Goal: Task Accomplishment & Management: Use online tool/utility

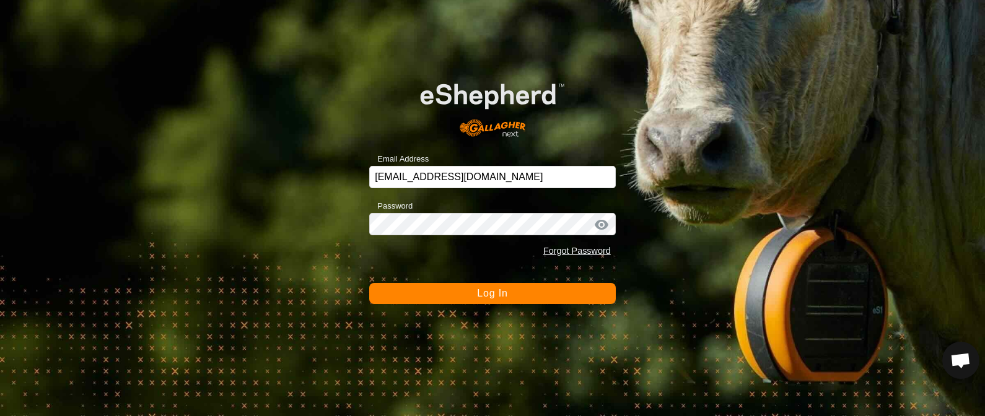
click at [464, 295] on button "Log In" at bounding box center [492, 293] width 247 height 21
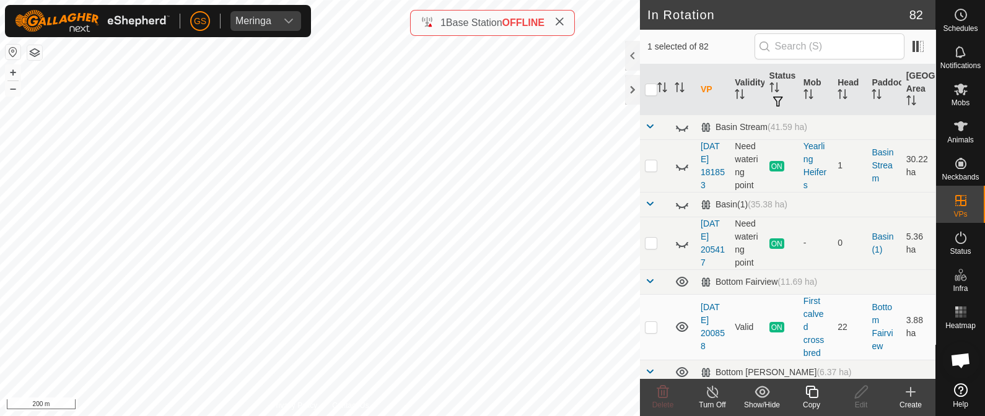
click at [809, 392] on icon at bounding box center [812, 392] width 12 height 12
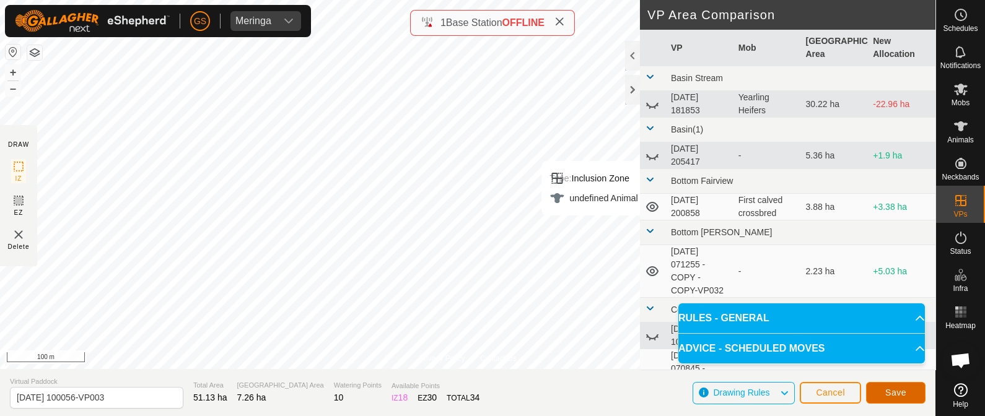
click at [887, 388] on span "Save" at bounding box center [896, 393] width 21 height 10
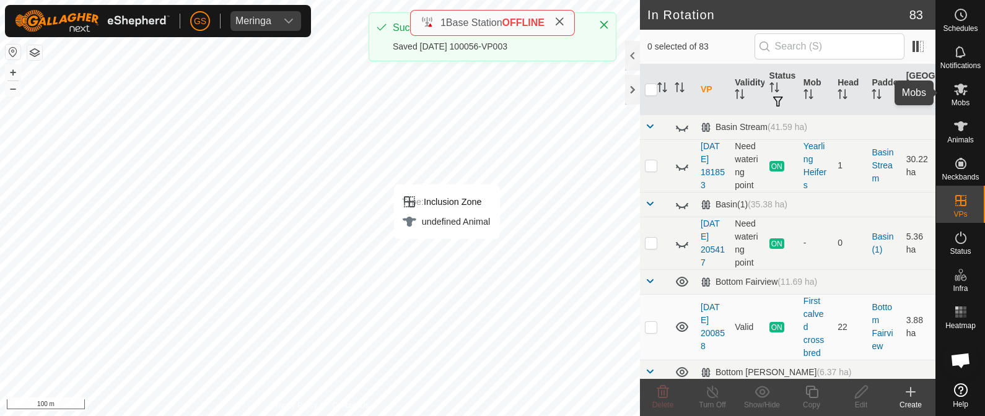
click at [959, 97] on es-mob-svg-icon at bounding box center [961, 89] width 22 height 20
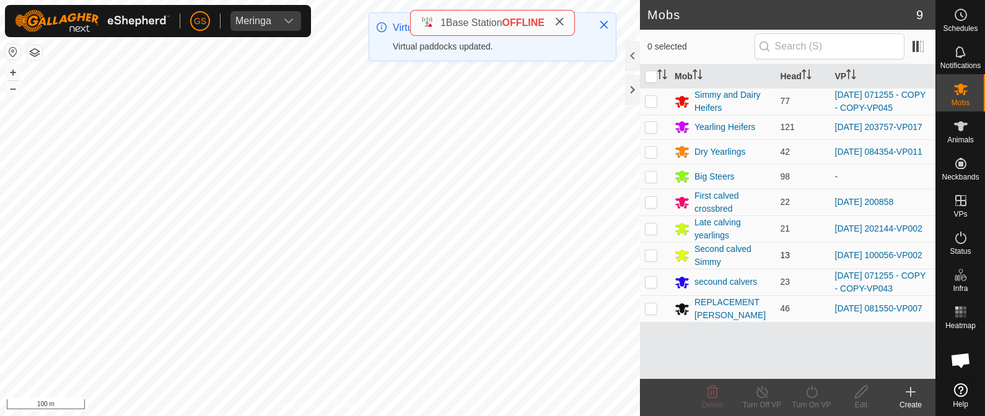
click at [653, 260] on p-checkbox at bounding box center [651, 255] width 12 height 10
checkbox input "true"
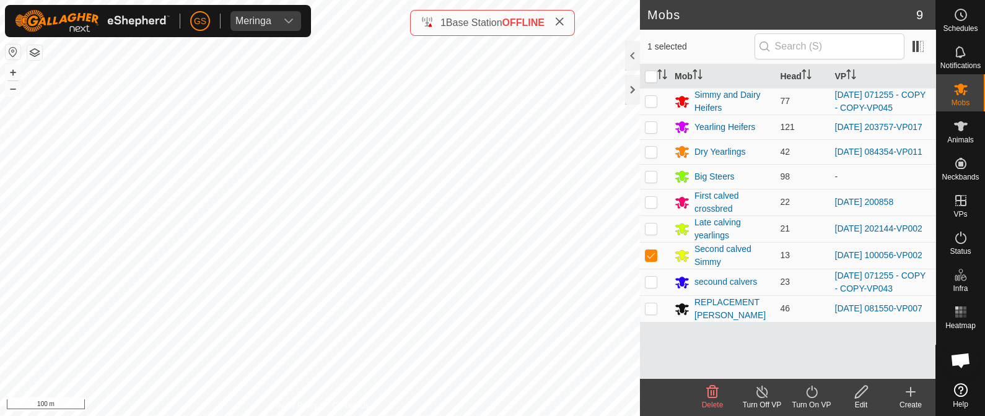
click at [814, 394] on icon at bounding box center [811, 392] width 15 height 15
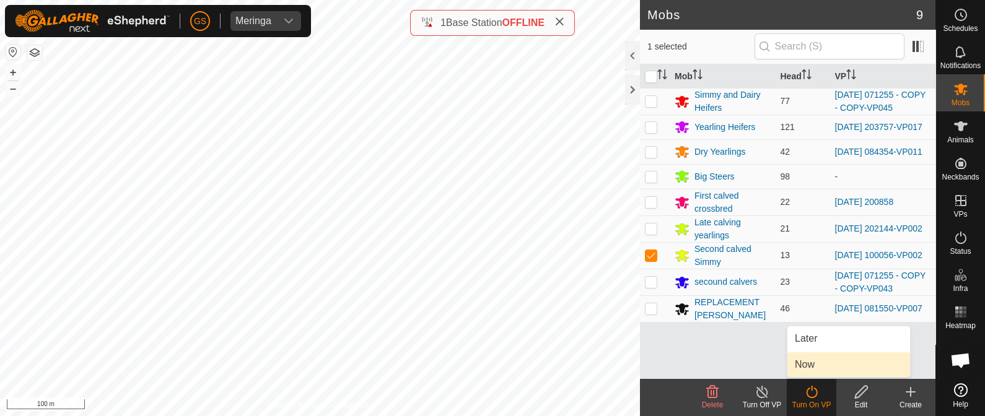
click at [815, 368] on link "Now" at bounding box center [849, 365] width 123 height 25
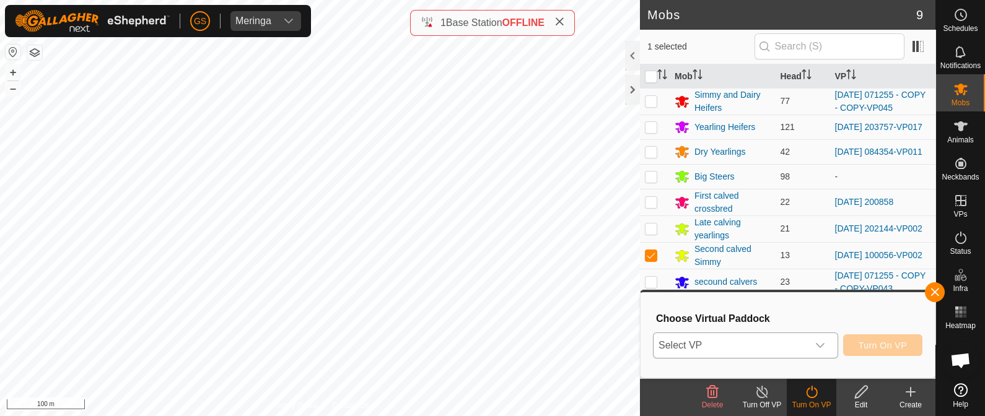
click at [818, 348] on icon "dropdown trigger" at bounding box center [821, 346] width 10 height 10
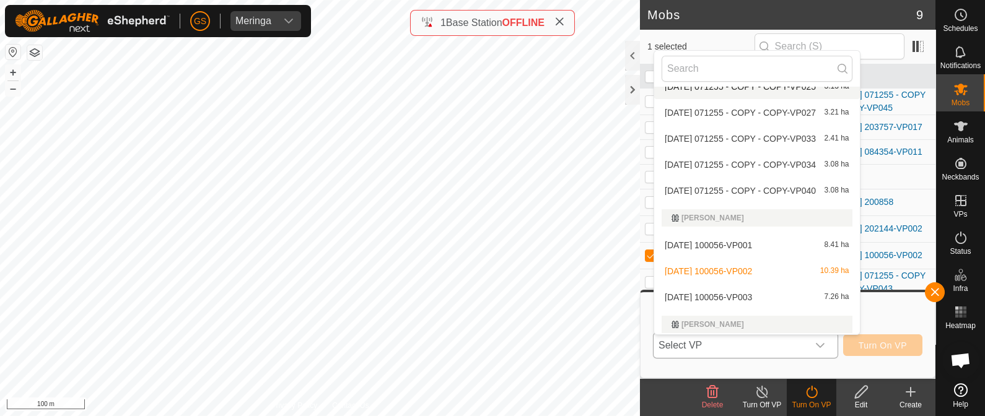
scroll to position [2168, 0]
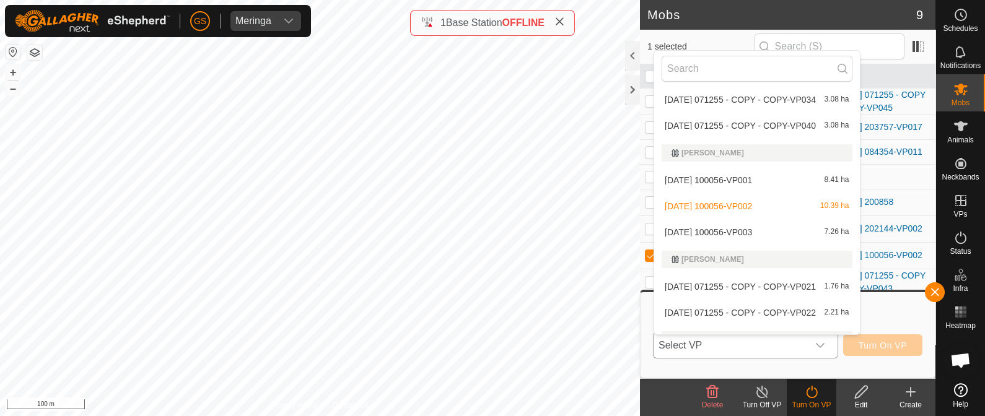
click at [721, 225] on li "[DATE] 100056-VP003 7.26 ha" at bounding box center [757, 232] width 206 height 25
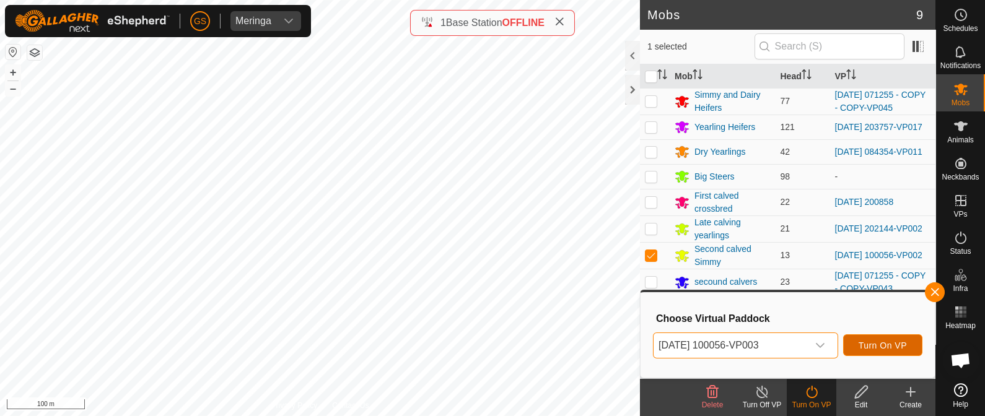
click at [865, 343] on span "Turn On VP" at bounding box center [883, 346] width 48 height 10
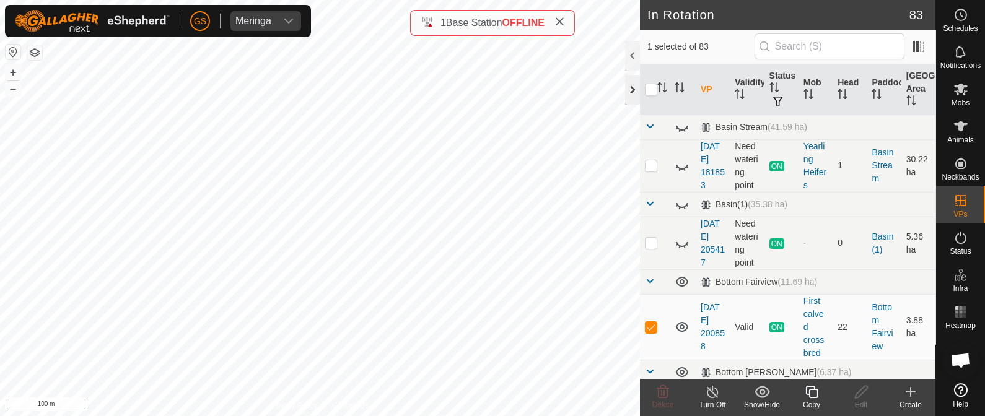
click at [636, 100] on div "In Rotation 83 1 selected of 83 VP Validity Status Mob Head Paddock Grazing Are…" at bounding box center [468, 208] width 936 height 416
click at [809, 389] on icon at bounding box center [811, 392] width 15 height 15
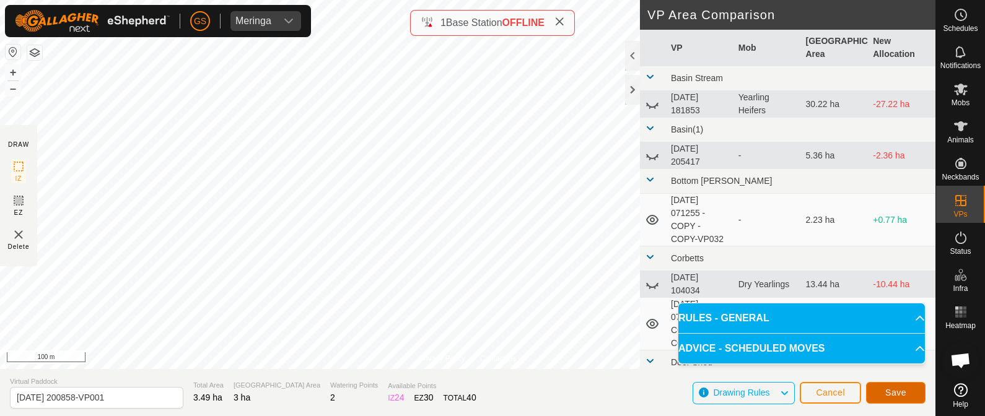
click at [886, 392] on span "Save" at bounding box center [896, 393] width 21 height 10
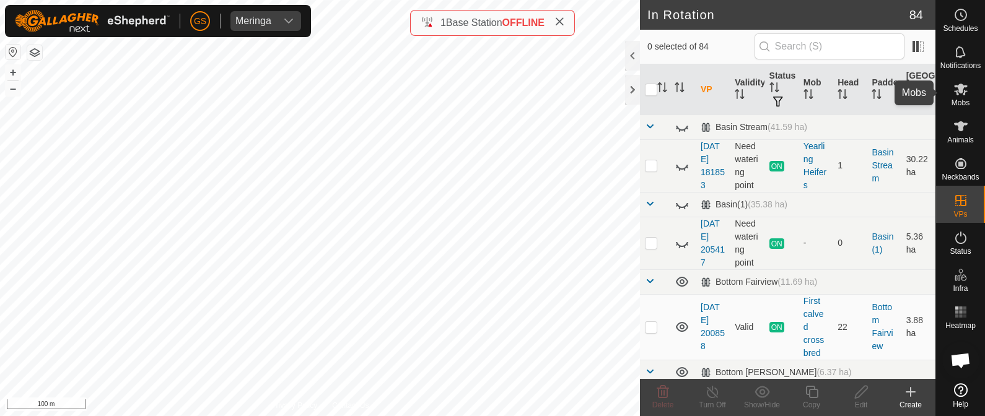
click at [957, 91] on icon at bounding box center [961, 90] width 14 height 12
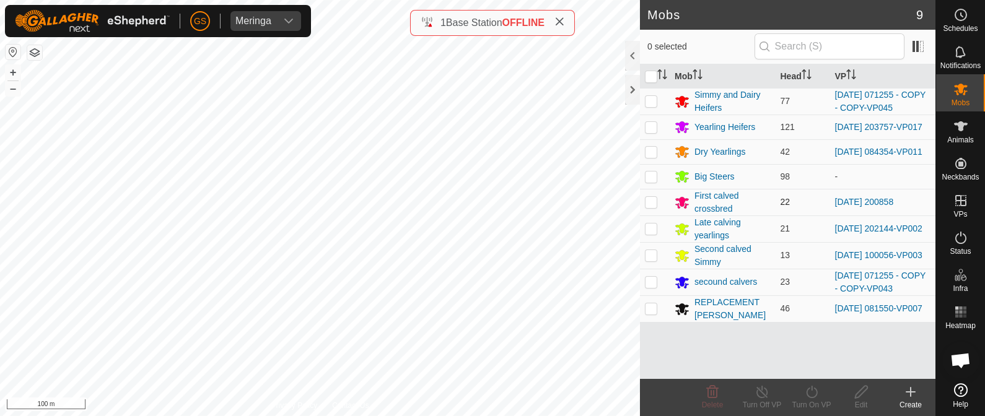
drag, startPoint x: 651, startPoint y: 208, endPoint x: 657, endPoint y: 210, distance: 6.5
click at [651, 207] on p-checkbox at bounding box center [651, 202] width 12 height 10
checkbox input "true"
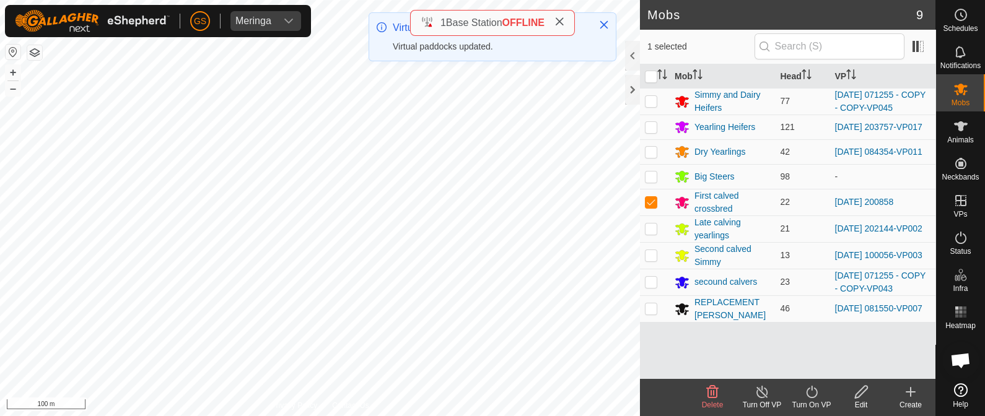
click at [808, 395] on icon at bounding box center [811, 392] width 11 height 12
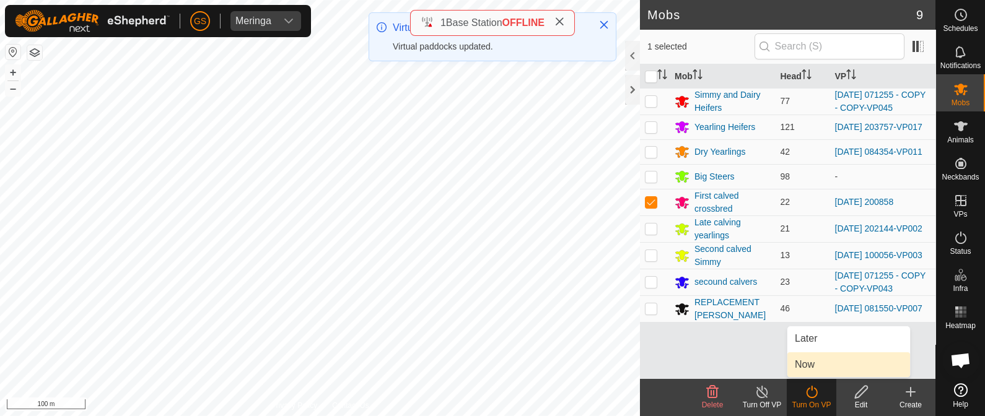
click at [806, 370] on link "Now" at bounding box center [849, 365] width 123 height 25
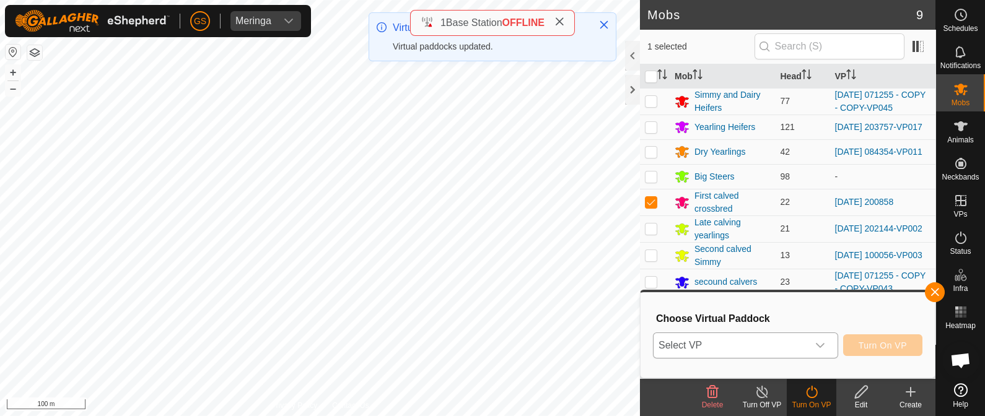
click at [806, 357] on span "Select VP" at bounding box center [731, 345] width 154 height 25
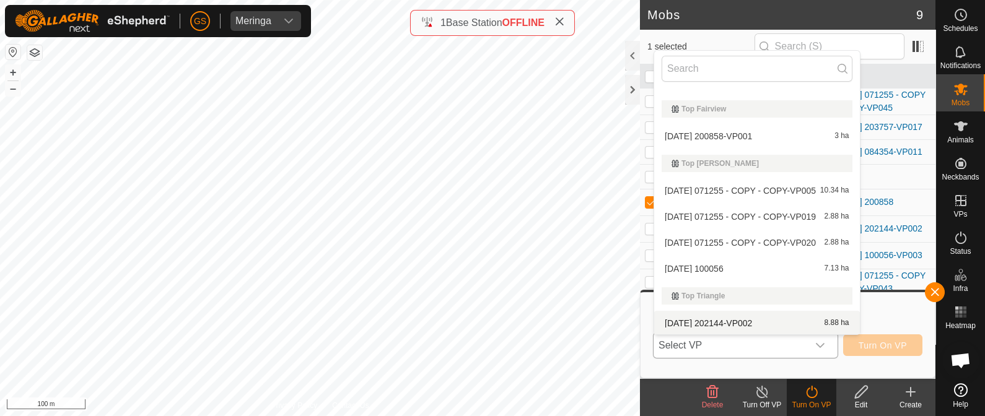
scroll to position [2506, 0]
click at [759, 133] on li "[DATE] 200858-VP001 3 ha" at bounding box center [757, 137] width 206 height 25
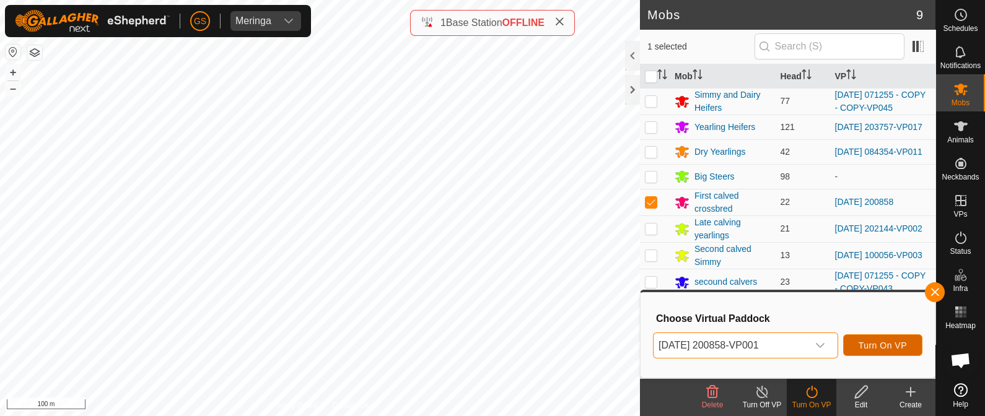
click at [886, 341] on span "Turn On VP" at bounding box center [883, 346] width 48 height 10
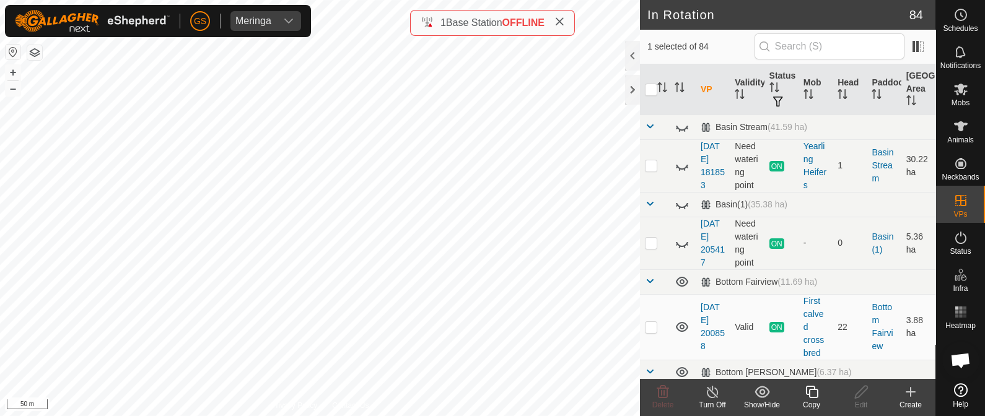
click at [915, 392] on icon at bounding box center [911, 392] width 9 height 0
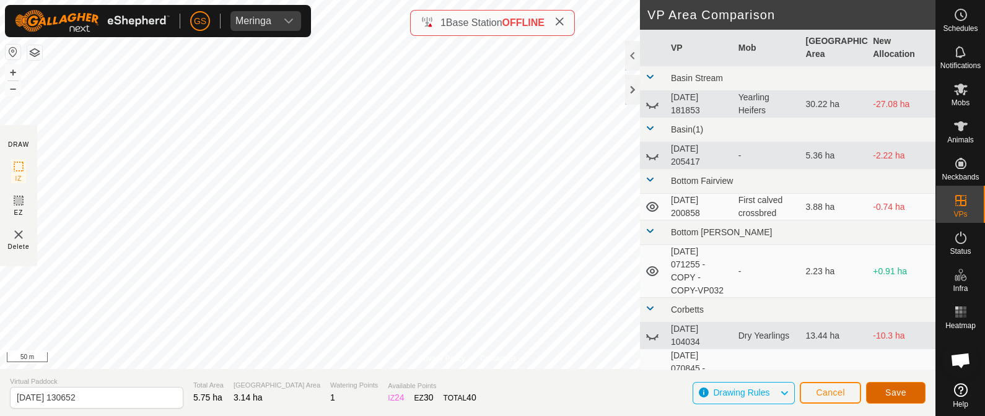
click at [890, 390] on span "Save" at bounding box center [896, 393] width 21 height 10
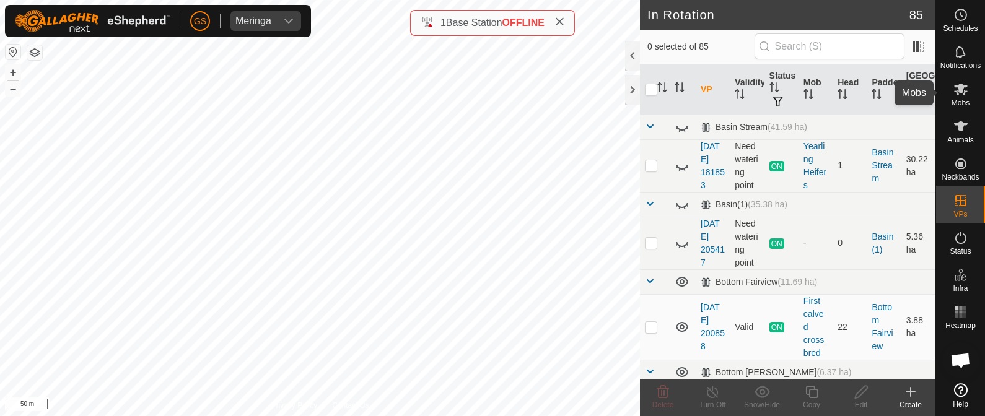
click at [967, 96] on icon at bounding box center [961, 89] width 15 height 15
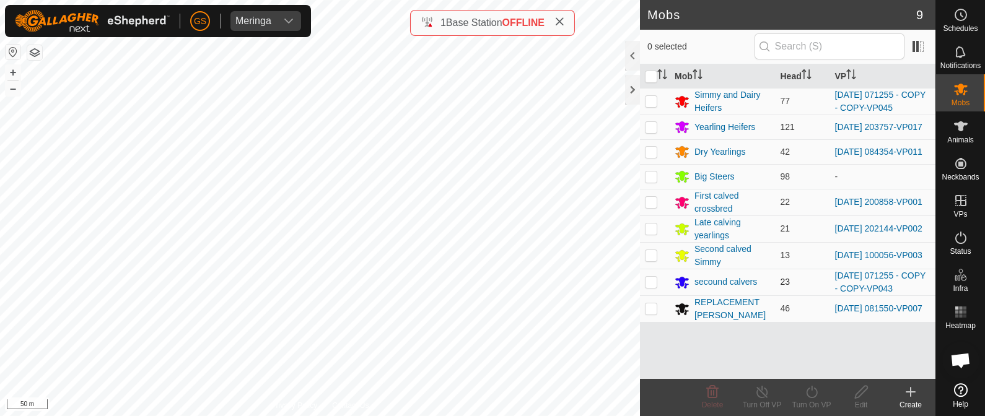
click at [654, 287] on p-checkbox at bounding box center [651, 282] width 12 height 10
checkbox input "true"
click at [809, 396] on icon at bounding box center [811, 392] width 15 height 15
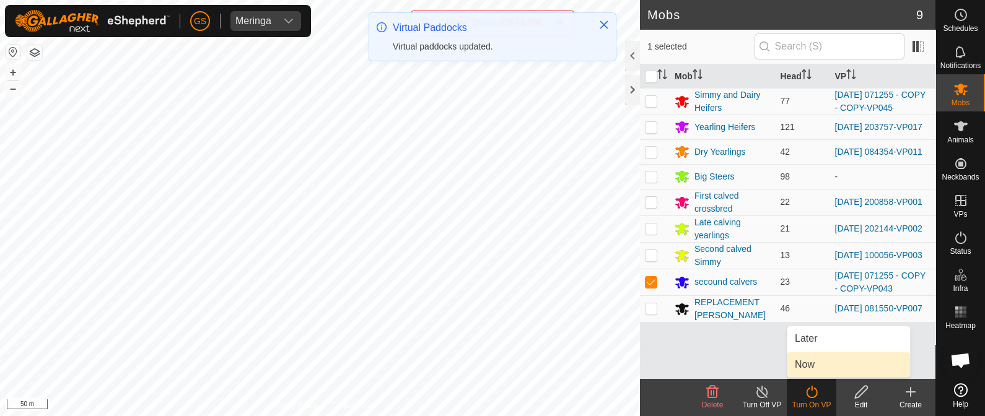
click at [804, 372] on link "Now" at bounding box center [849, 365] width 123 height 25
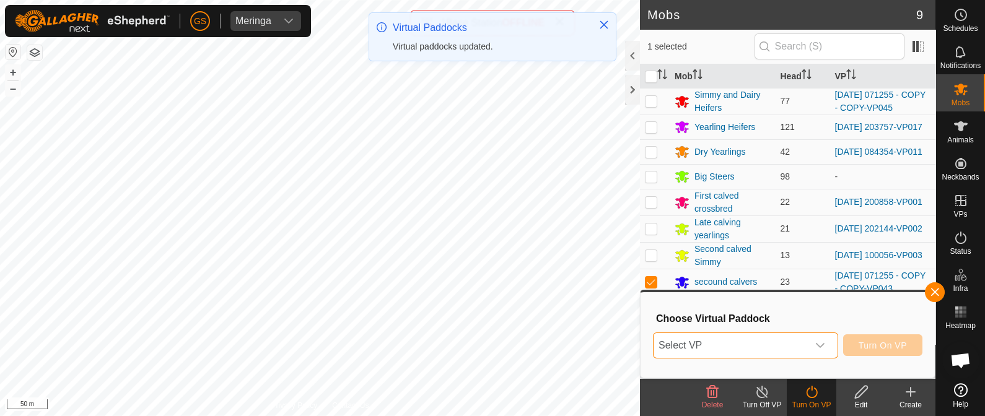
click at [808, 349] on span "Select VP" at bounding box center [731, 345] width 154 height 25
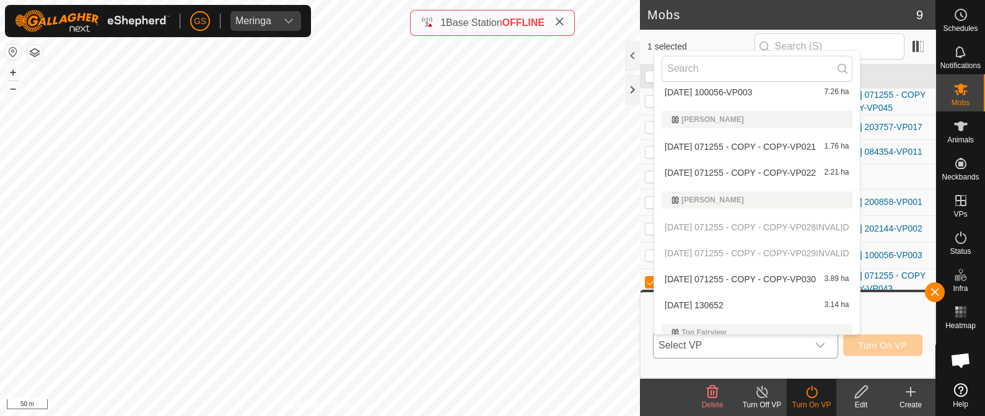
scroll to position [2401, 0]
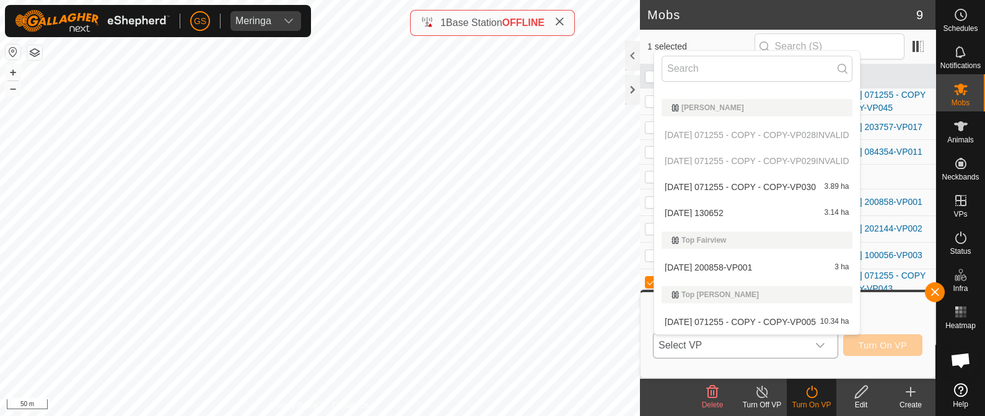
click at [718, 206] on li "[DATE] 130652 3.14 ha" at bounding box center [757, 213] width 206 height 25
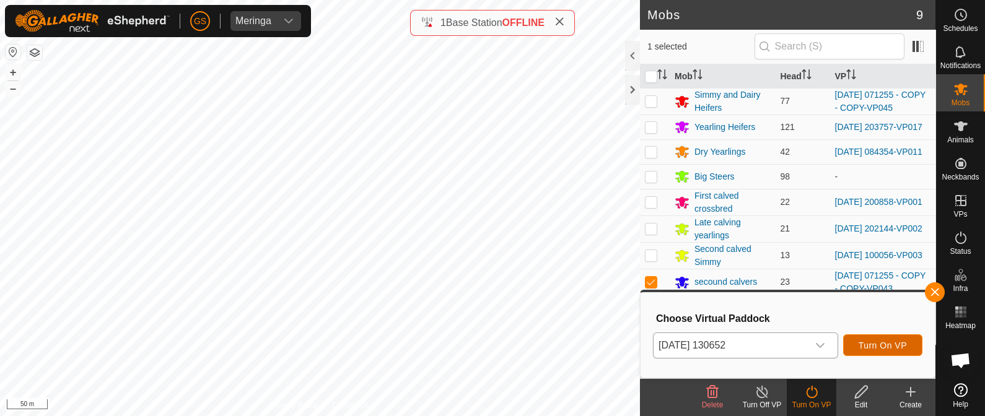
click at [902, 341] on span "Turn On VP" at bounding box center [883, 346] width 48 height 10
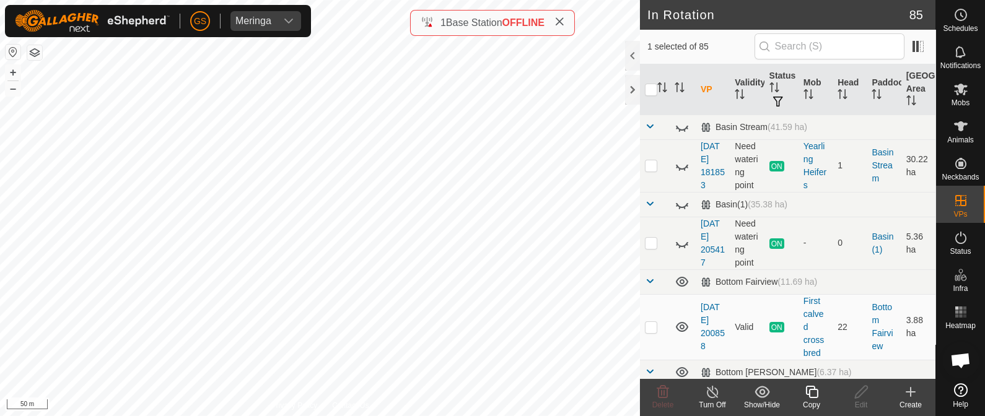
click at [814, 392] on icon at bounding box center [811, 392] width 15 height 15
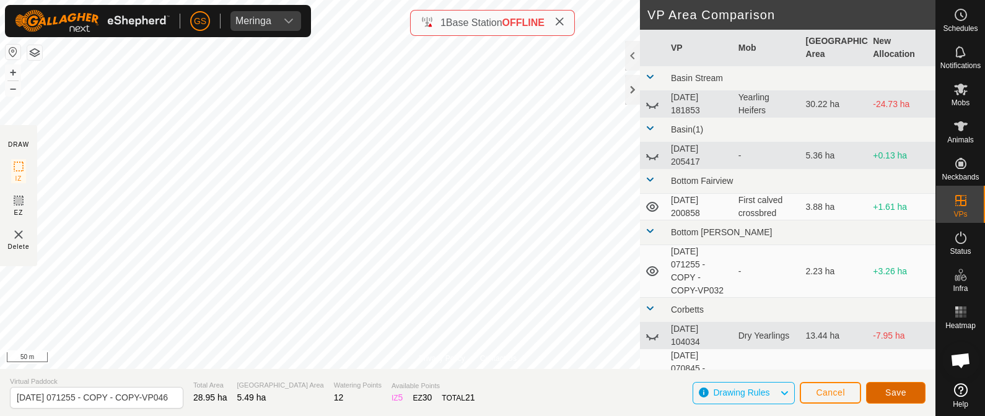
click at [886, 389] on span "Save" at bounding box center [896, 393] width 21 height 10
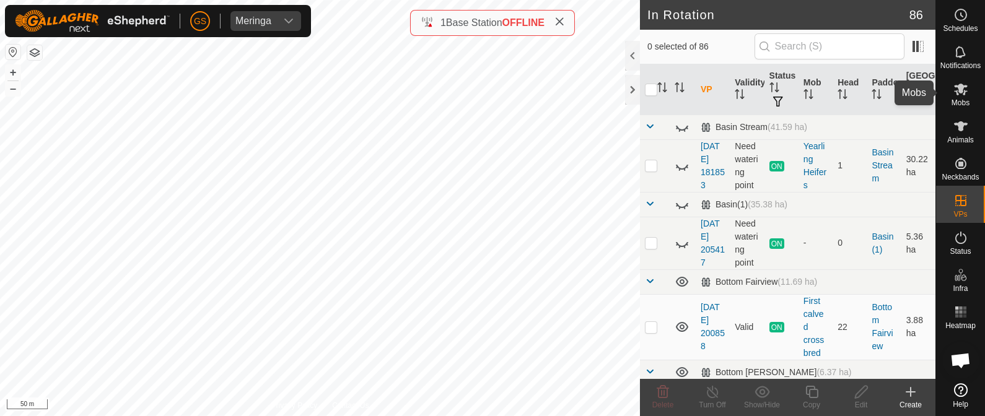
click at [959, 91] on icon at bounding box center [961, 90] width 14 height 12
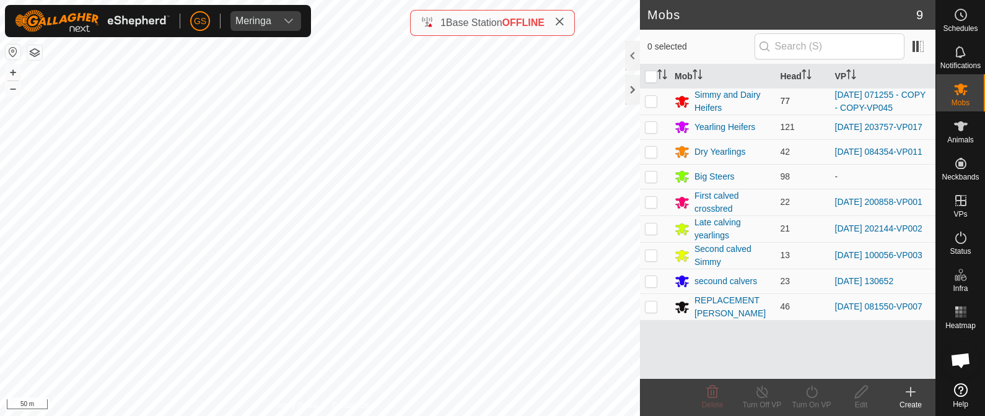
click at [650, 100] on p-checkbox at bounding box center [651, 101] width 12 height 10
checkbox input "true"
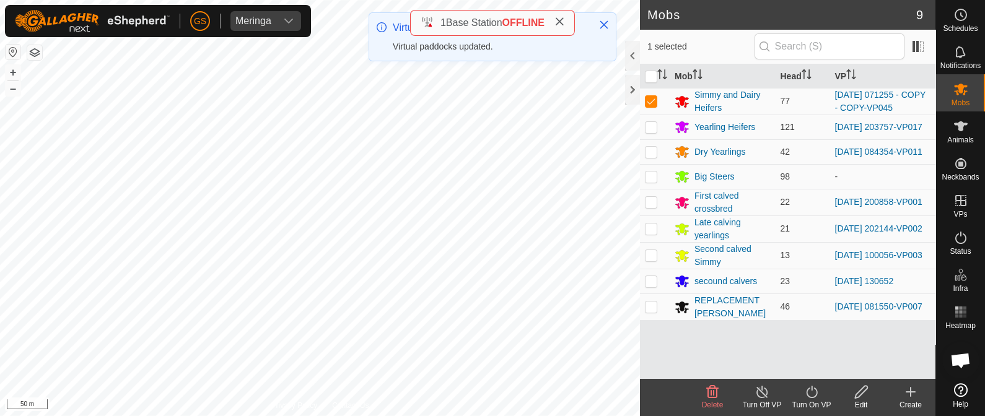
click at [814, 395] on icon at bounding box center [811, 392] width 15 height 15
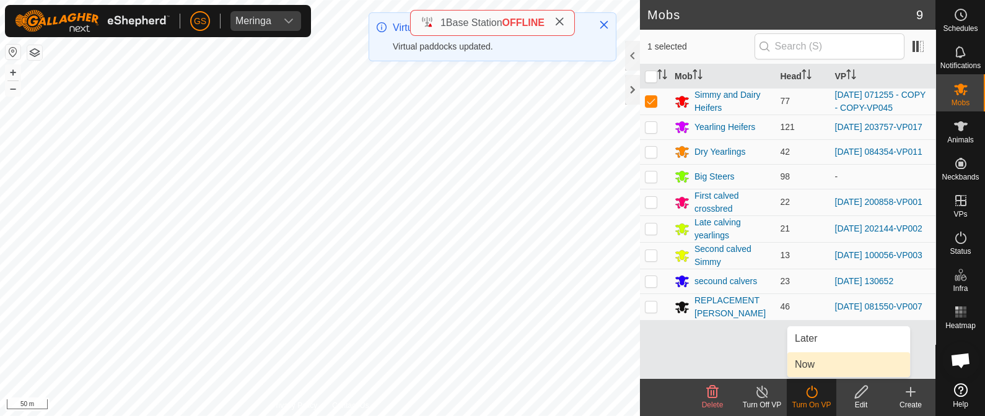
click at [812, 361] on link "Now" at bounding box center [849, 365] width 123 height 25
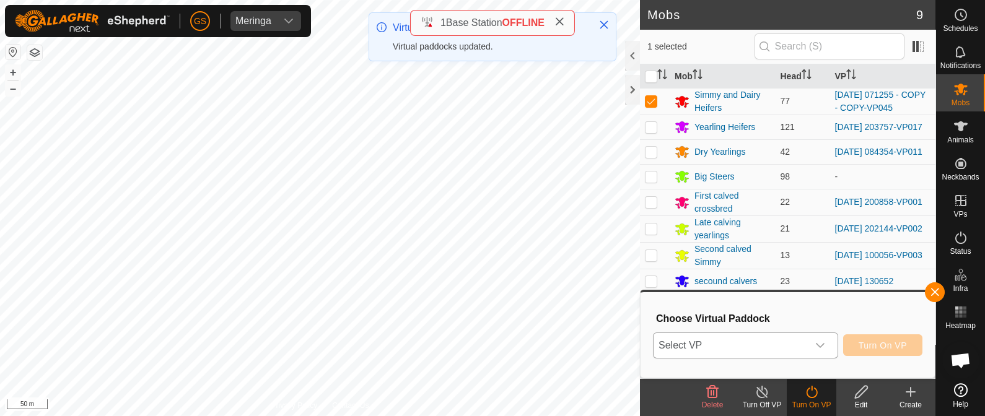
click at [821, 348] on icon "dropdown trigger" at bounding box center [821, 346] width 10 height 10
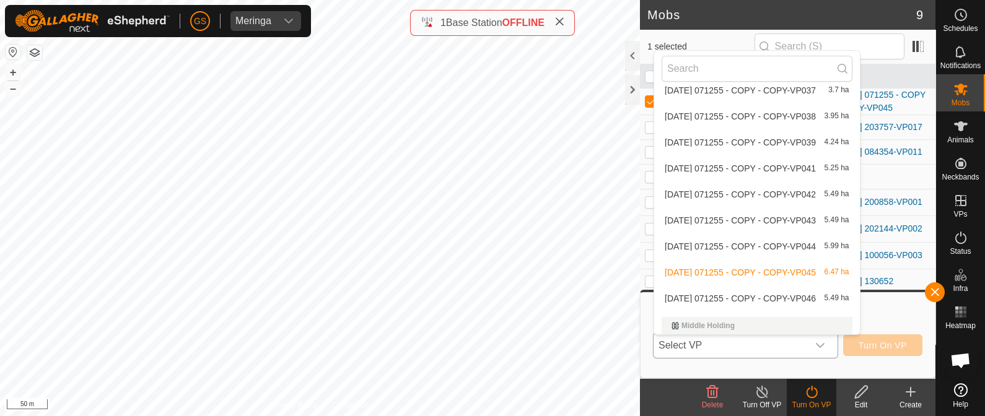
scroll to position [1782, 0]
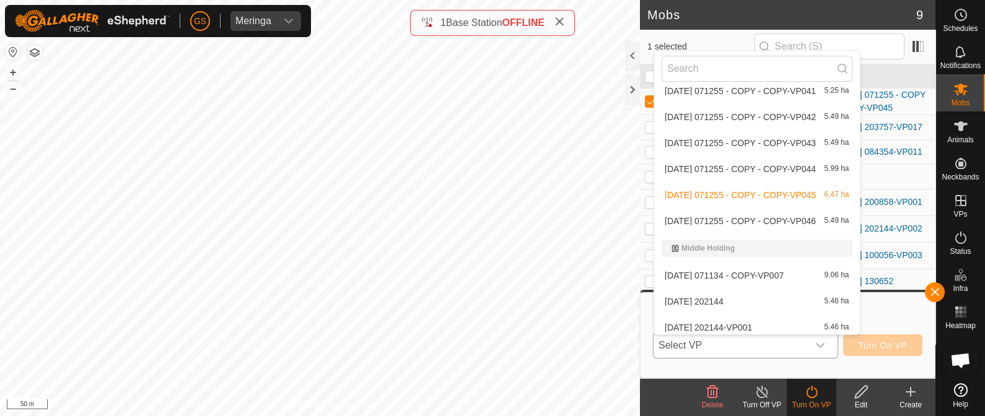
click at [767, 218] on li "[DATE] 071255 - COPY - COPY-VP046 5.49 ha" at bounding box center [757, 221] width 206 height 25
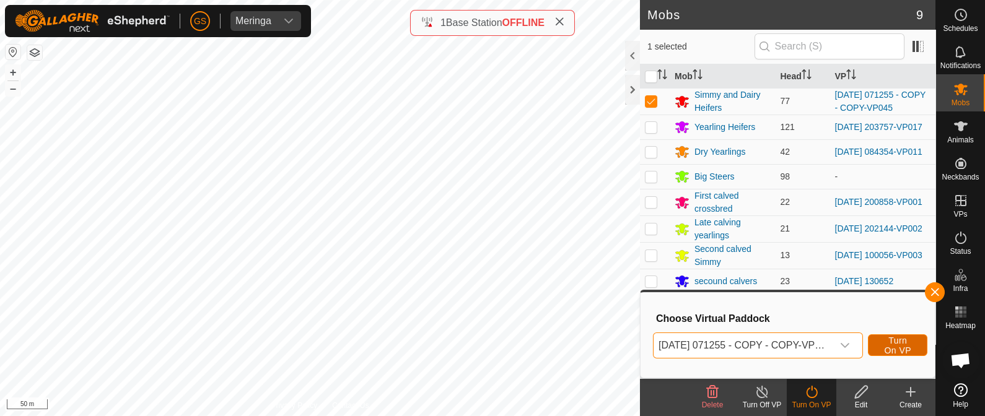
click at [910, 344] on span "Turn On VP" at bounding box center [898, 346] width 29 height 20
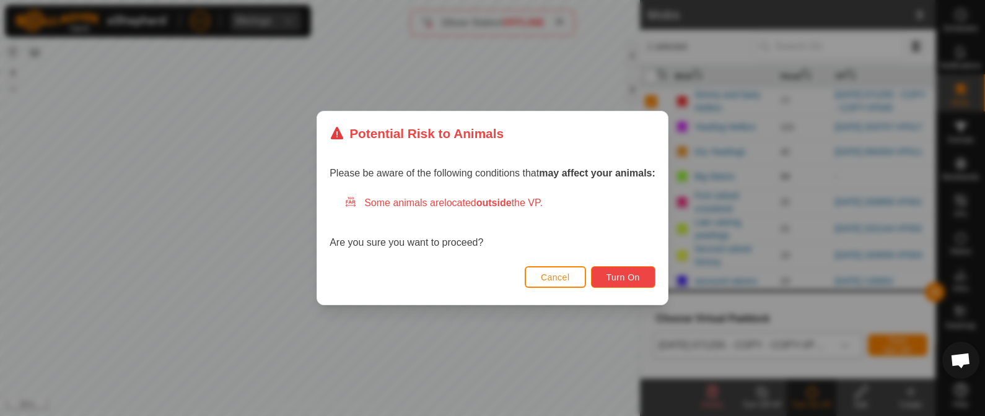
click at [637, 276] on span "Turn On" at bounding box center [623, 278] width 33 height 10
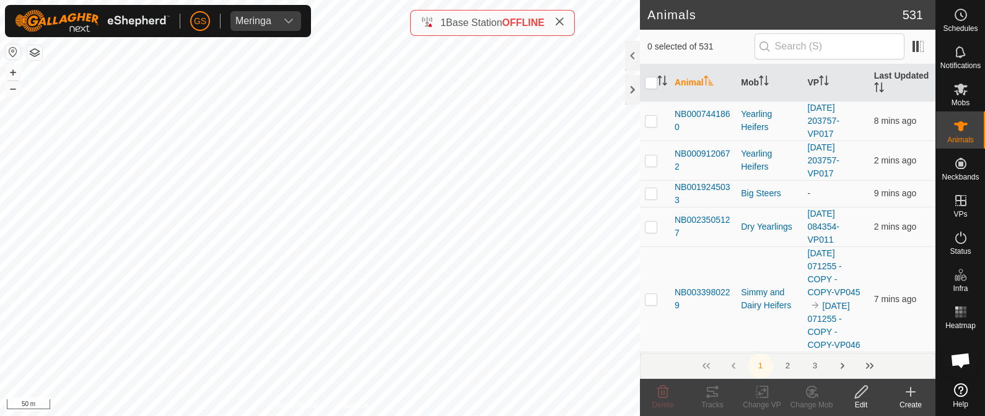
checkbox input "true"
